Goal: Entertainment & Leisure: Consume media (video, audio)

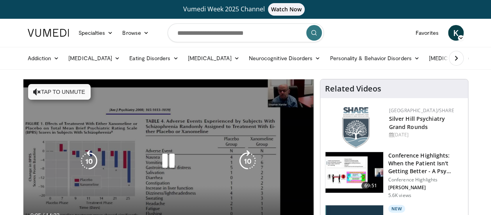
click at [38, 90] on icon "Video Player" at bounding box center [37, 92] width 8 height 8
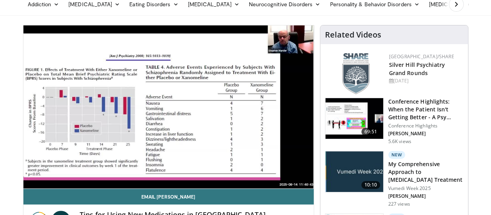
scroll to position [58, 0]
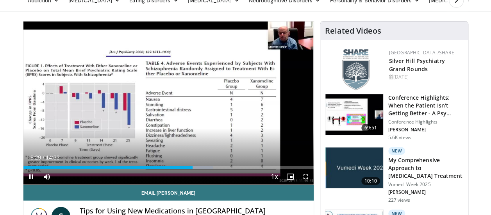
drag, startPoint x: 233, startPoint y: 57, endPoint x: 327, endPoint y: 110, distance: 107.1
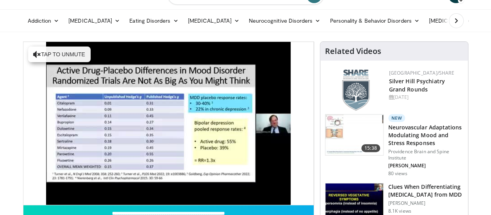
scroll to position [44, 0]
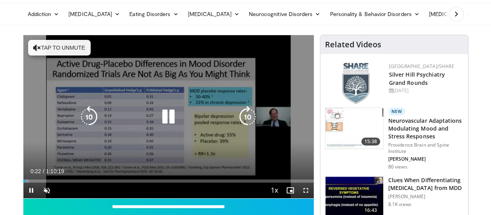
click at [40, 45] on button "Tap to unmute" at bounding box center [59, 48] width 63 height 16
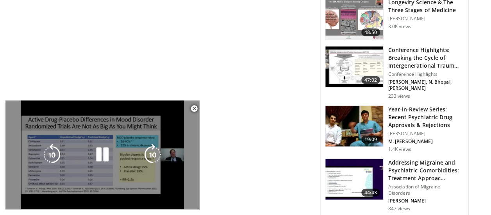
scroll to position [1052, 0]
